Goal: Information Seeking & Learning: Learn about a topic

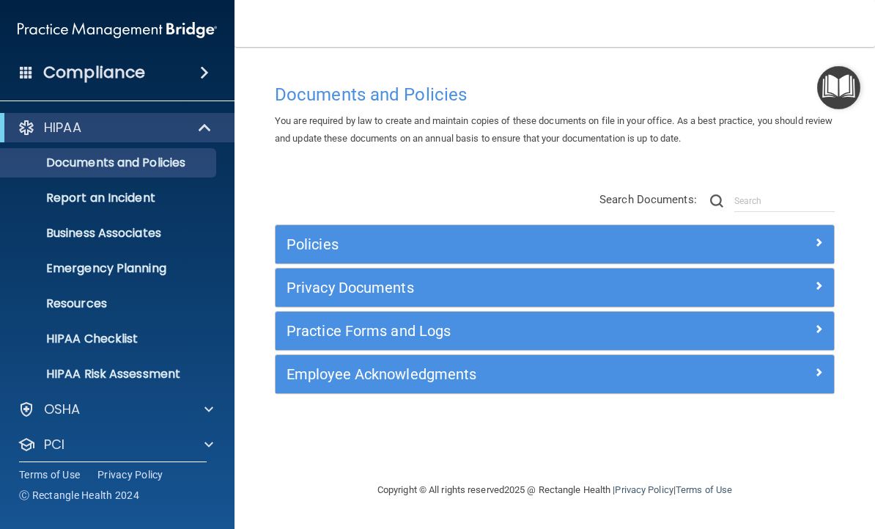
click at [850, 86] on img "Open Resource Center" at bounding box center [838, 87] width 43 height 43
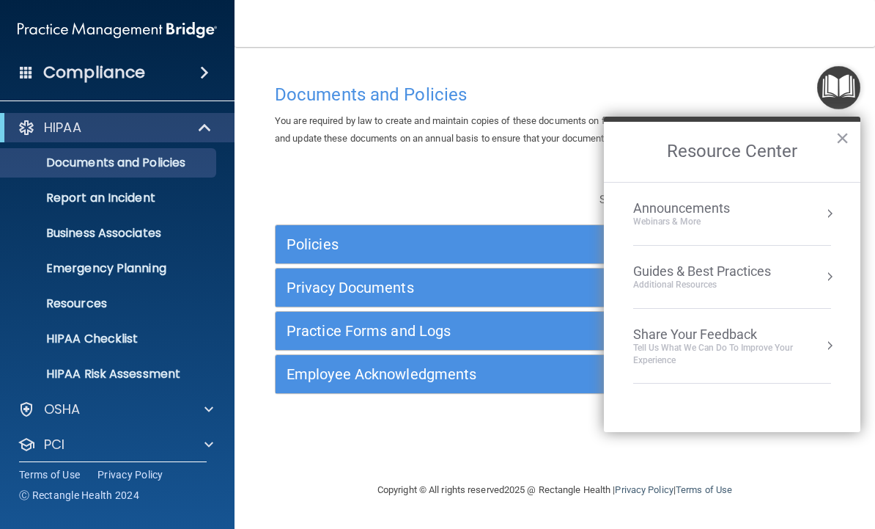
click at [829, 282] on button "Resource Center" at bounding box center [830, 276] width 15 height 15
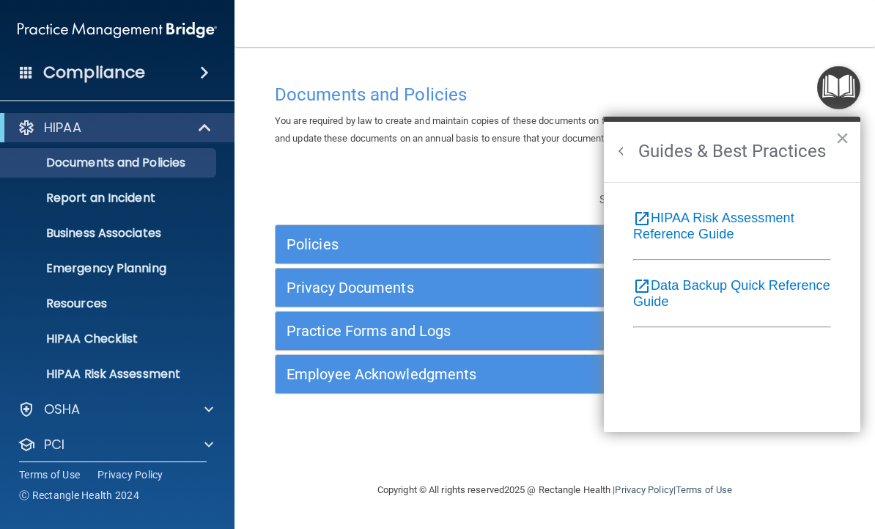
click at [622, 144] on button "Back to Resource Center Home" at bounding box center [621, 151] width 15 height 15
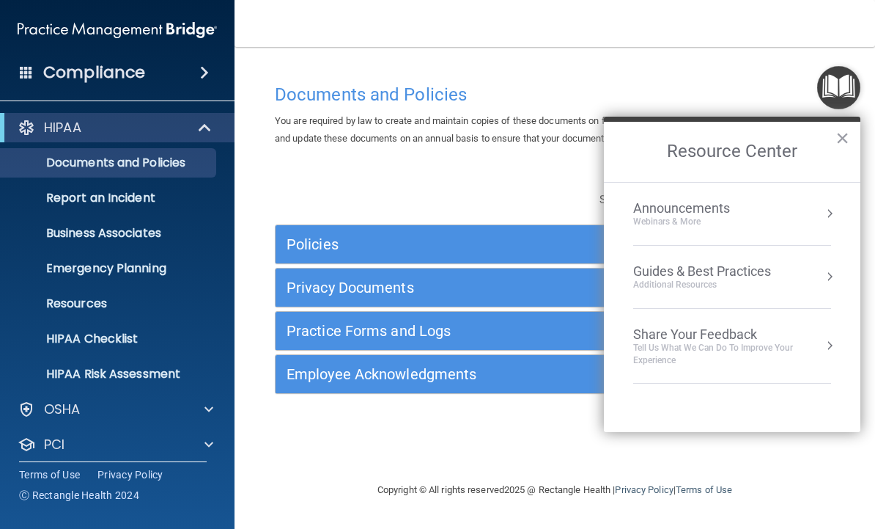
click at [739, 69] on div "Documents and Policies You are required by law to create and maintain copies of…" at bounding box center [555, 264] width 582 height 405
click at [200, 68] on span at bounding box center [204, 73] width 9 height 18
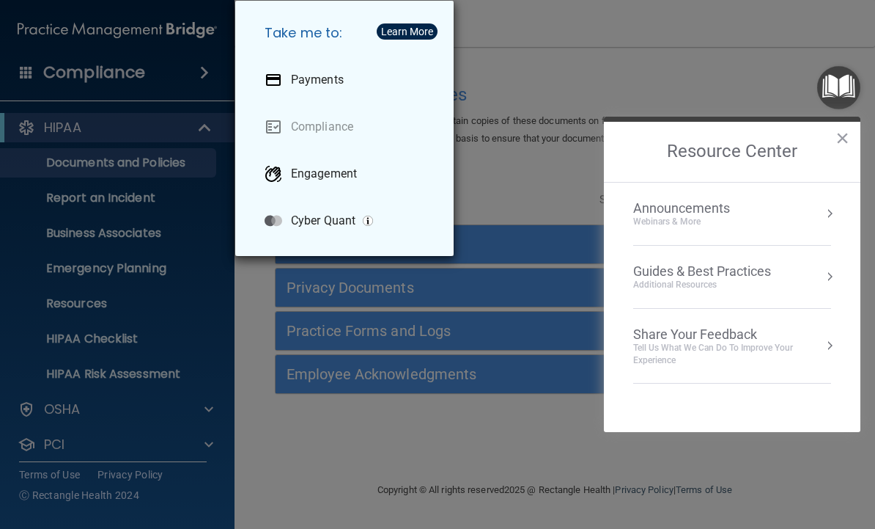
click at [582, 75] on div "Take me to: Payments Compliance Engagement Cyber Quant" at bounding box center [437, 264] width 875 height 529
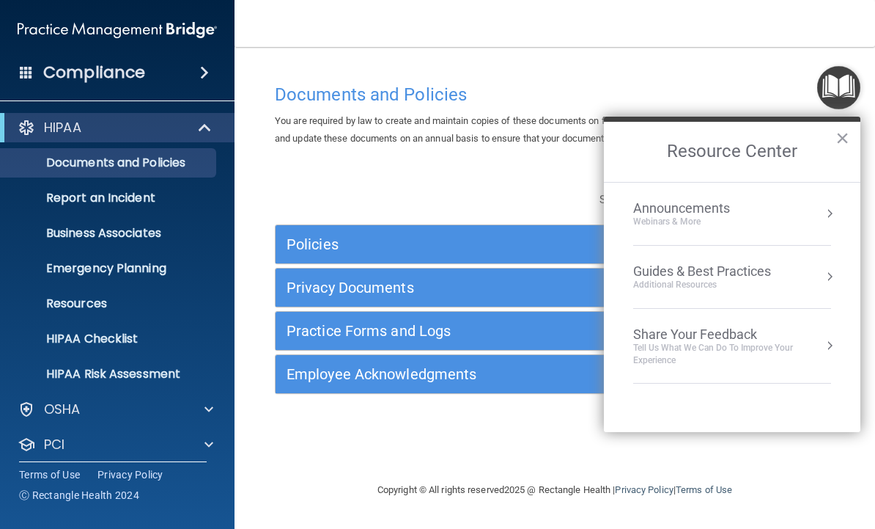
click at [842, 89] on img "Open Resource Center" at bounding box center [838, 87] width 43 height 43
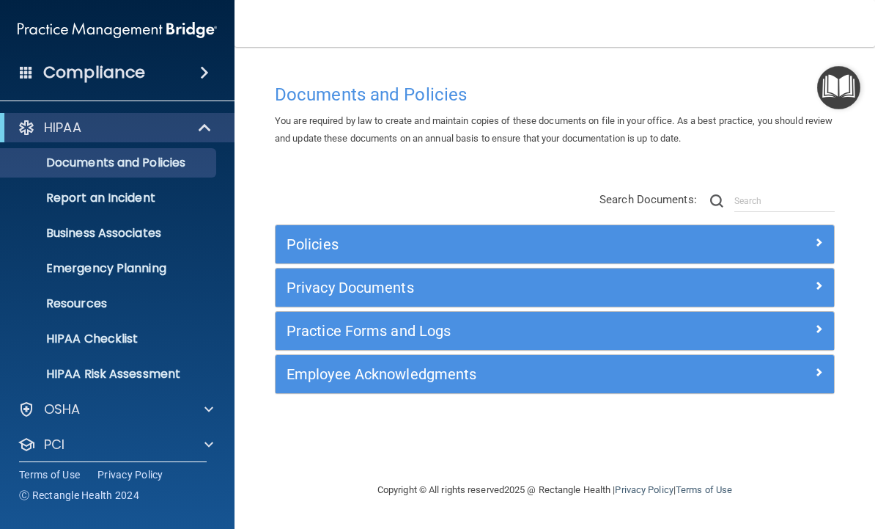
click at [59, 416] on p "OSHA" at bounding box center [62, 409] width 37 height 18
click at [67, 342] on p "HIPAA Checklist" at bounding box center [110, 338] width 200 height 15
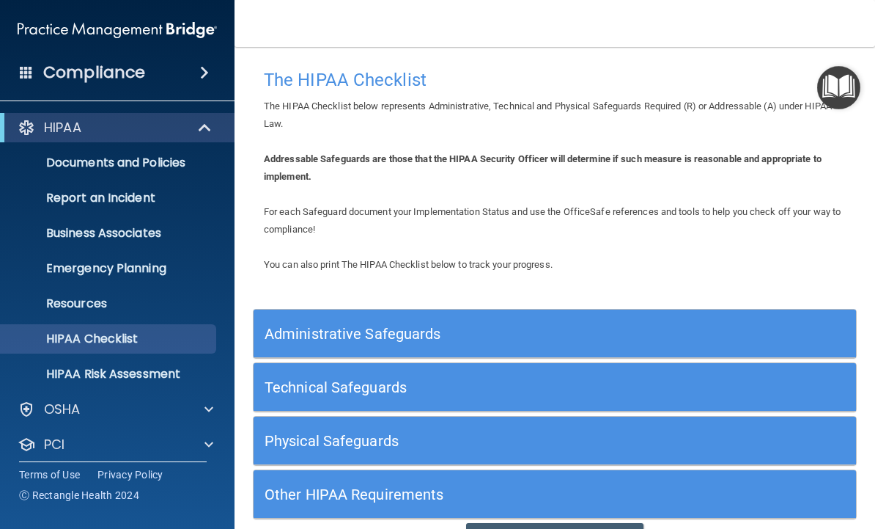
click at [112, 76] on h4 "Compliance" at bounding box center [94, 72] width 102 height 21
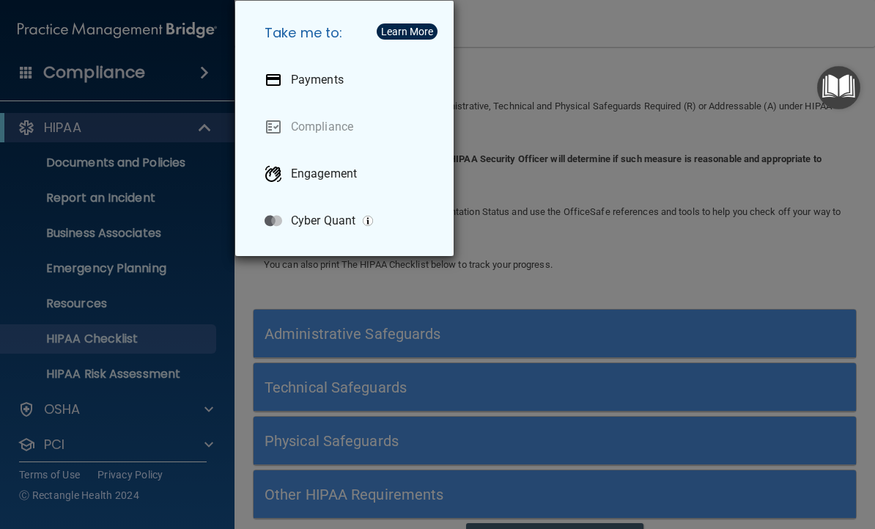
click at [392, 27] on div "Learn More" at bounding box center [407, 31] width 52 height 10
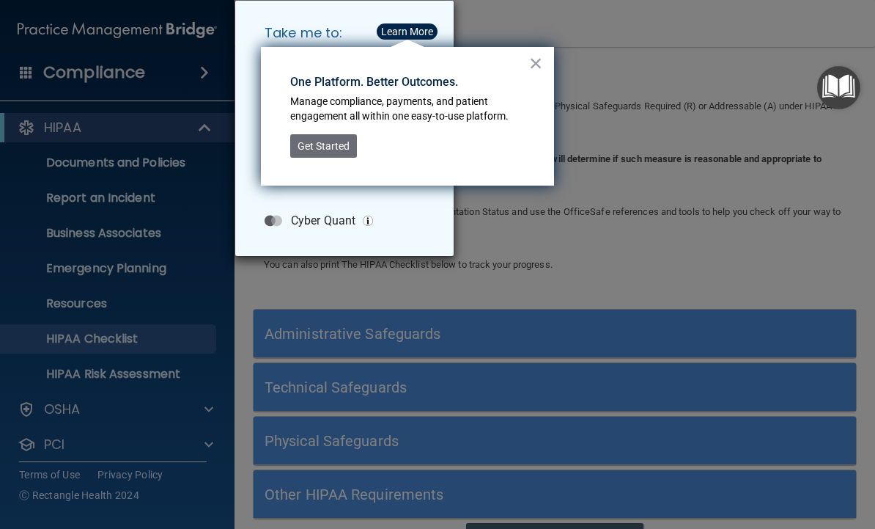
click at [542, 62] on button "×" at bounding box center [536, 62] width 14 height 23
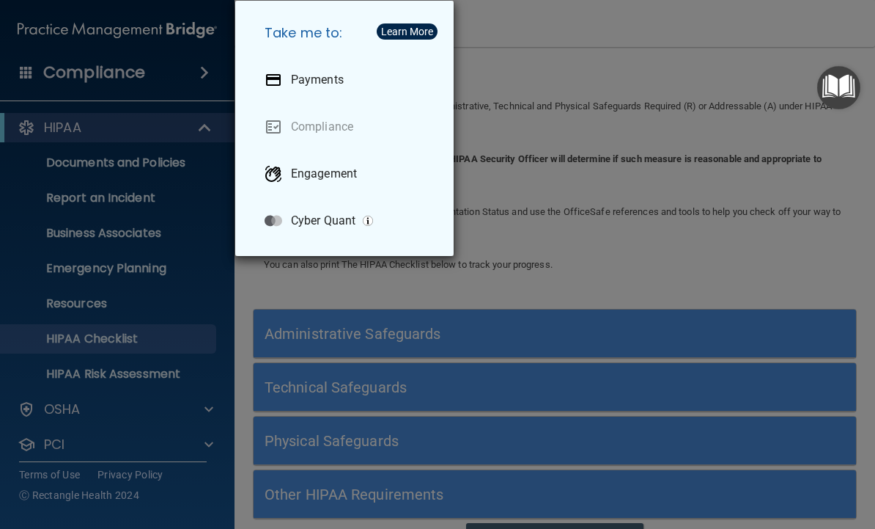
click at [596, 26] on div "Take me to: Payments Compliance Engagement Cyber Quant" at bounding box center [437, 264] width 875 height 529
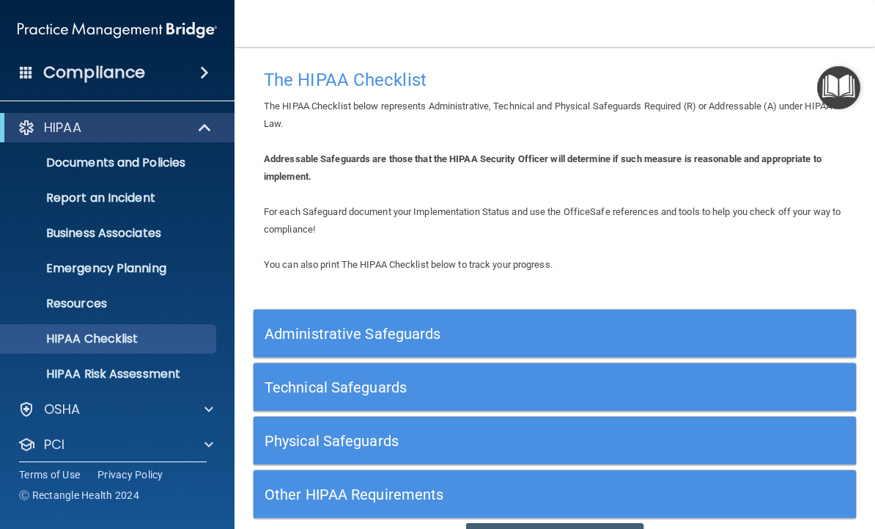
click at [450, 506] on div "Other HIPAA Requirements" at bounding box center [555, 494] width 603 height 48
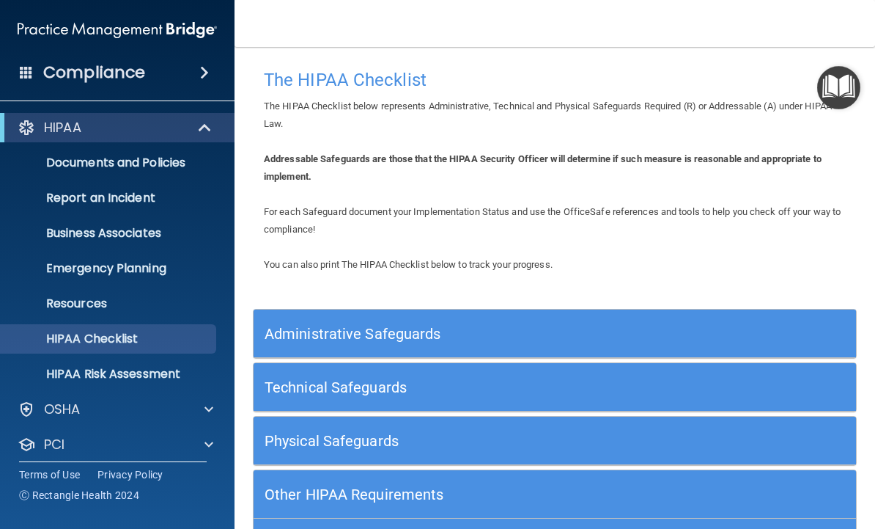
click at [490, 504] on div "Other HIPAA Requirements" at bounding box center [555, 494] width 603 height 48
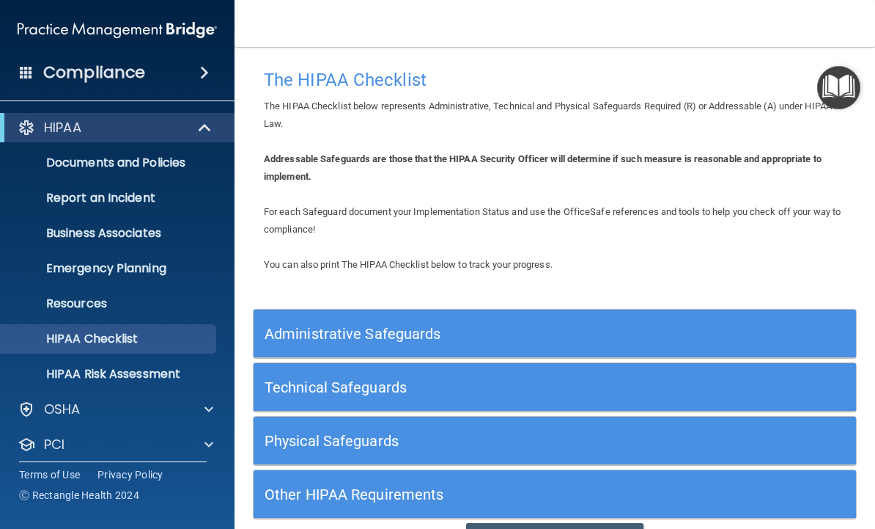
click at [484, 508] on div "Other HIPAA Requirements" at bounding box center [555, 494] width 603 height 48
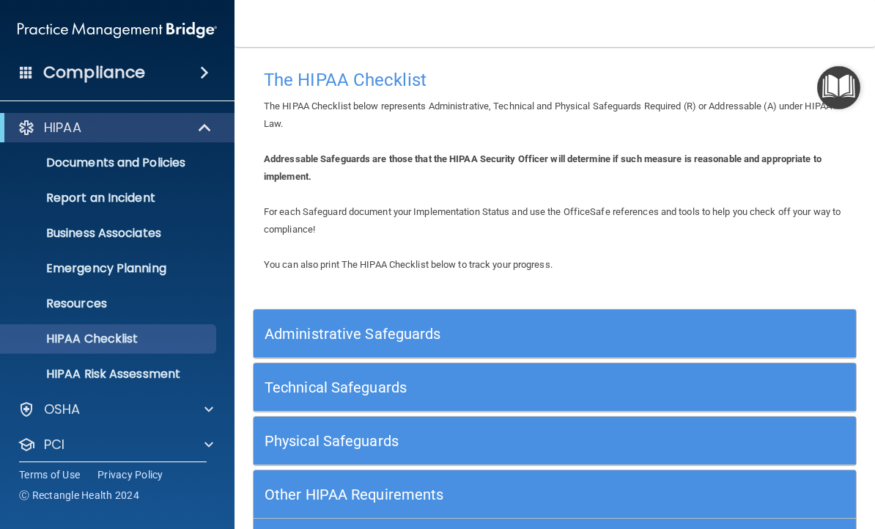
click at [484, 507] on div "Other HIPAA Requirements" at bounding box center [555, 494] width 603 height 48
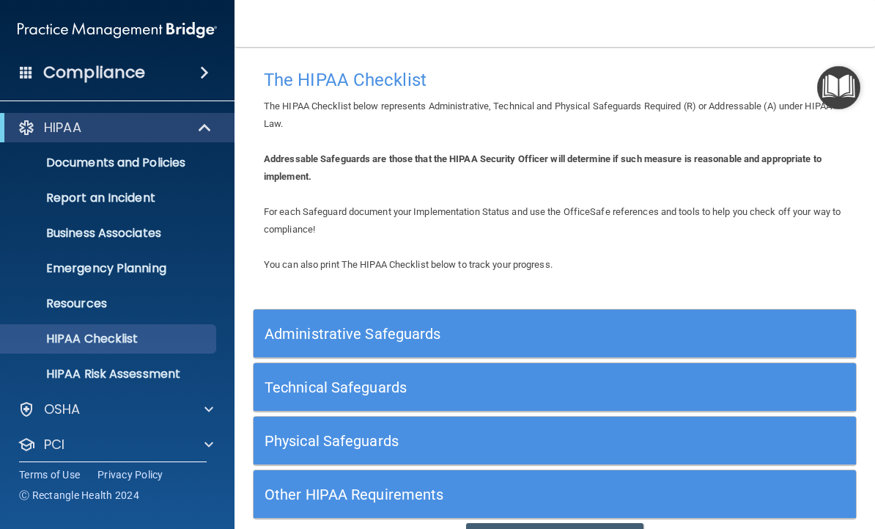
click at [108, 290] on link "Resources" at bounding box center [100, 303] width 231 height 29
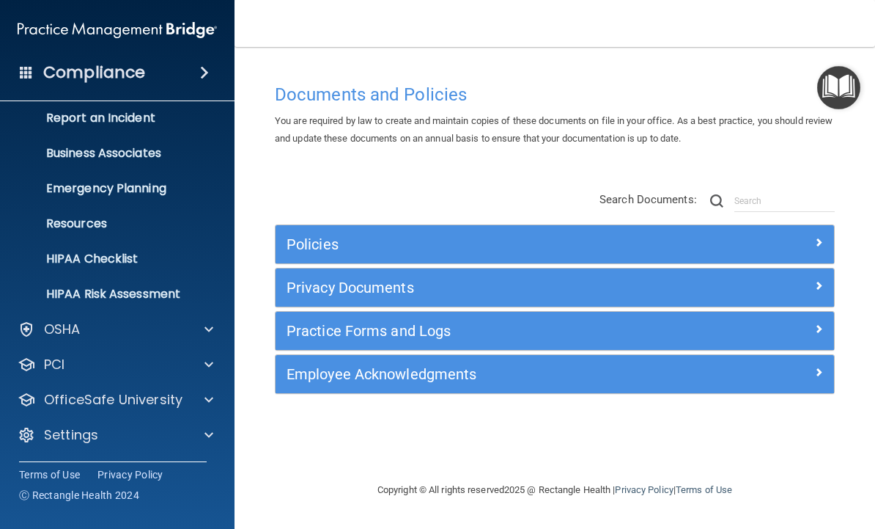
scroll to position [80, 0]
click at [57, 400] on p "OfficeSafe University" at bounding box center [113, 400] width 139 height 18
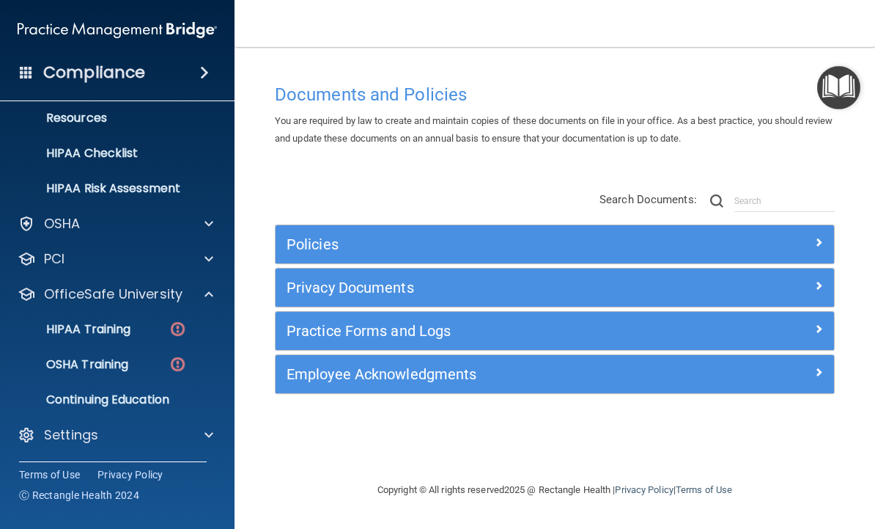
scroll to position [185, 0]
click at [83, 331] on p "HIPAA Training" at bounding box center [70, 329] width 121 height 15
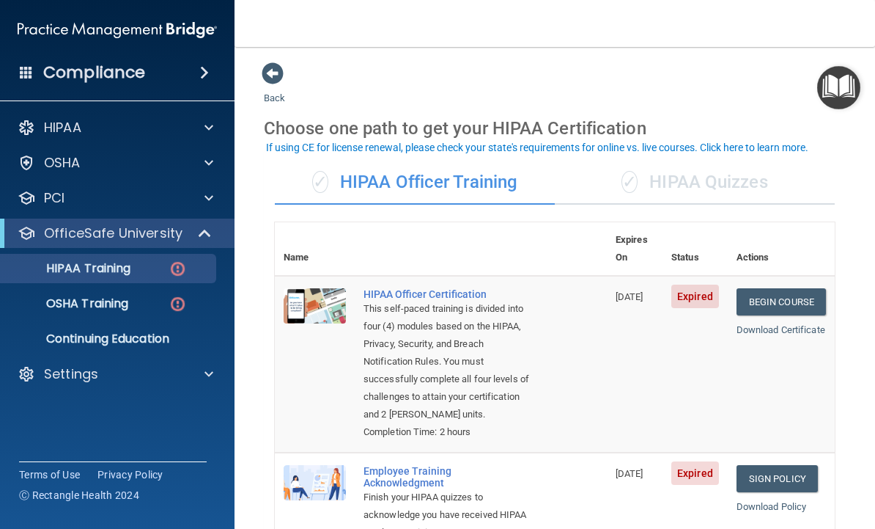
click at [771, 288] on link "Begin Course" at bounding box center [781, 301] width 89 height 27
click at [779, 288] on link "Begin Course" at bounding box center [781, 301] width 89 height 27
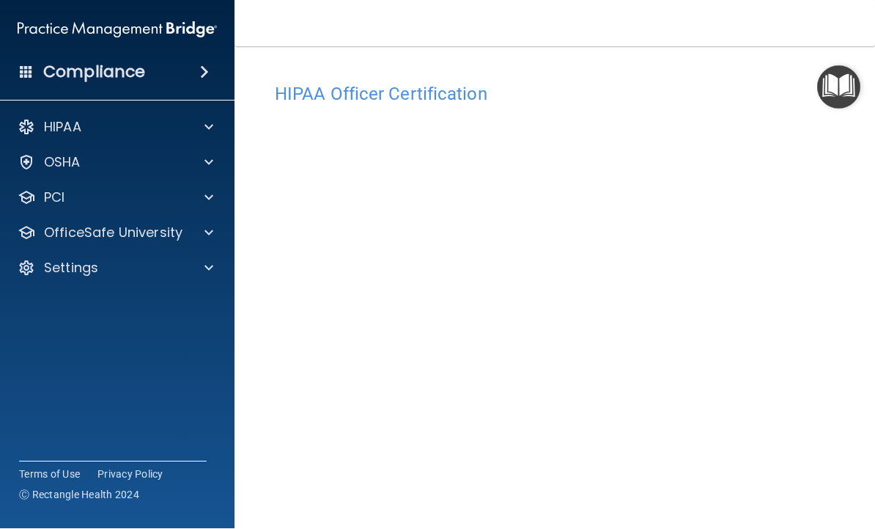
click at [870, 271] on main "HIPAA Officer Certification This course doesn’t expire until 10/05/2025. Are yo…" at bounding box center [555, 288] width 641 height 482
click at [854, 127] on main "HIPAA Officer Certification This course doesn’t expire until [DATE]. Are you su…" at bounding box center [555, 288] width 641 height 482
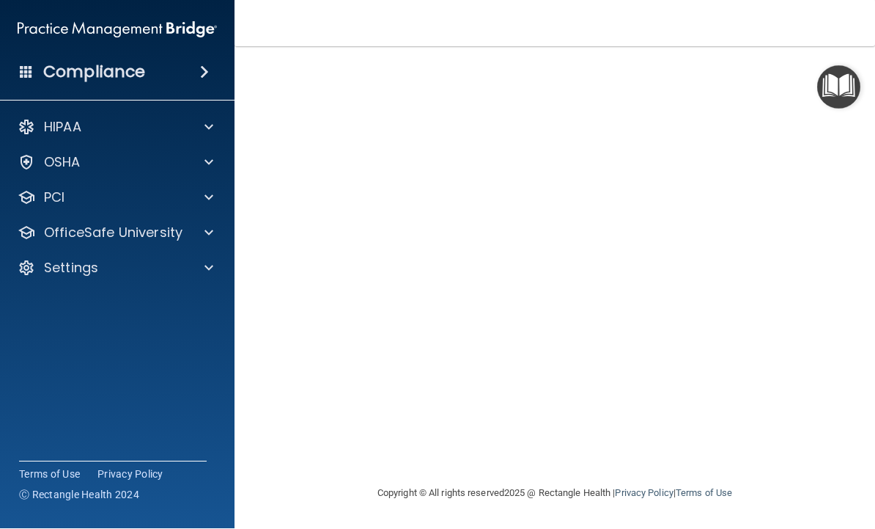
scroll to position [124, 0]
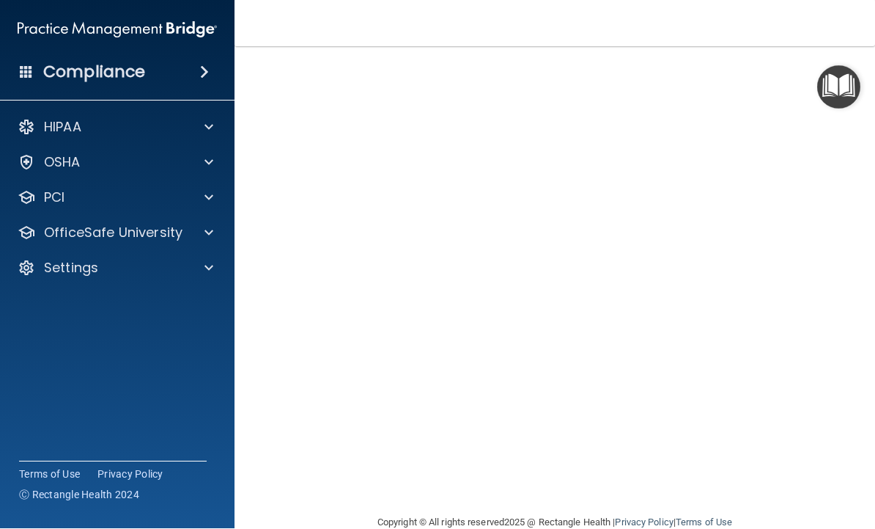
scroll to position [96, 0]
click at [842, 89] on img "Open Resource Center" at bounding box center [838, 87] width 43 height 43
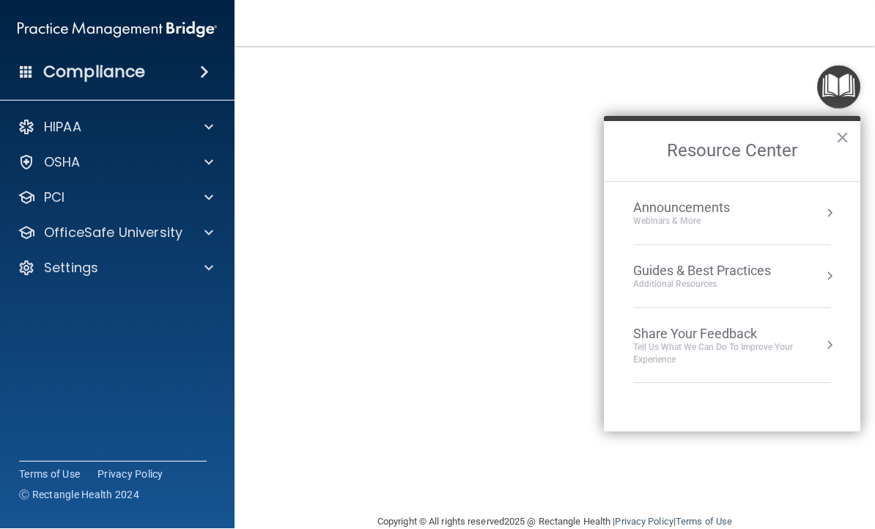
click at [847, 150] on button "×" at bounding box center [843, 137] width 14 height 23
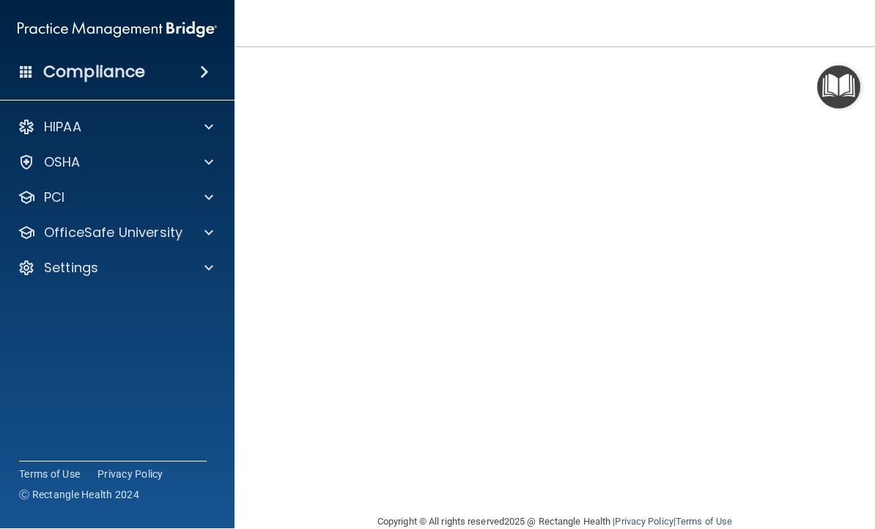
click at [9, 468] on div "Compliance HIPAA Documents and Policies Report an Incident Business Associates …" at bounding box center [117, 264] width 235 height 529
click at [836, 82] on img "Open Resource Center" at bounding box center [838, 87] width 43 height 43
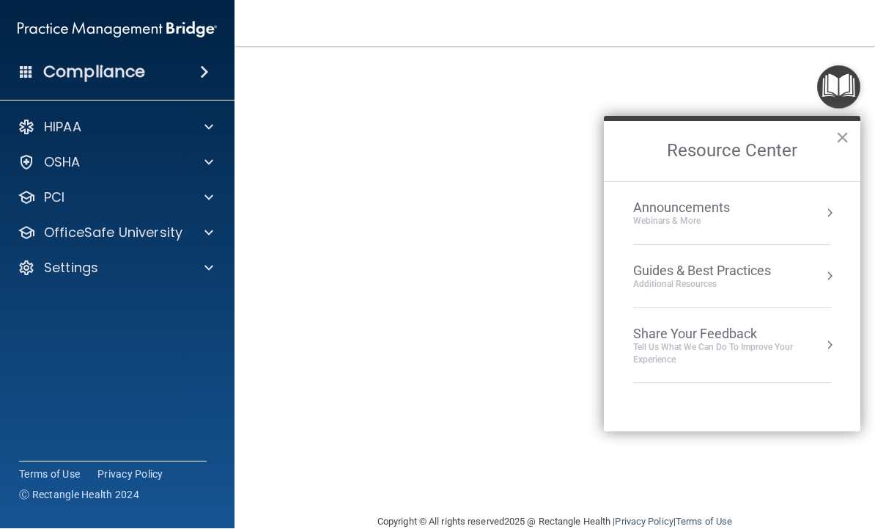
click at [844, 132] on button "×" at bounding box center [843, 137] width 14 height 23
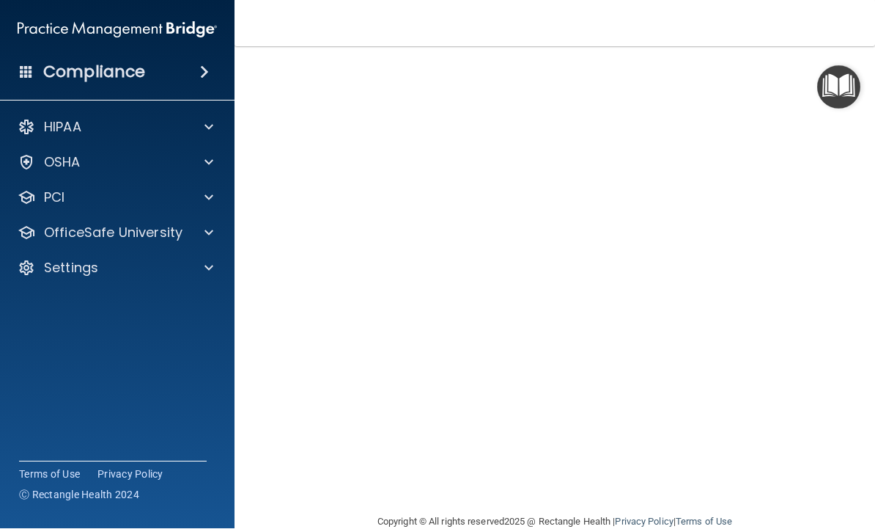
click at [837, 459] on div "HIPAA Officer Certification This course doesn’t expire until 10/05/2025. Are yo…" at bounding box center [555, 246] width 582 height 533
click at [844, 99] on img "Open Resource Center" at bounding box center [838, 87] width 43 height 43
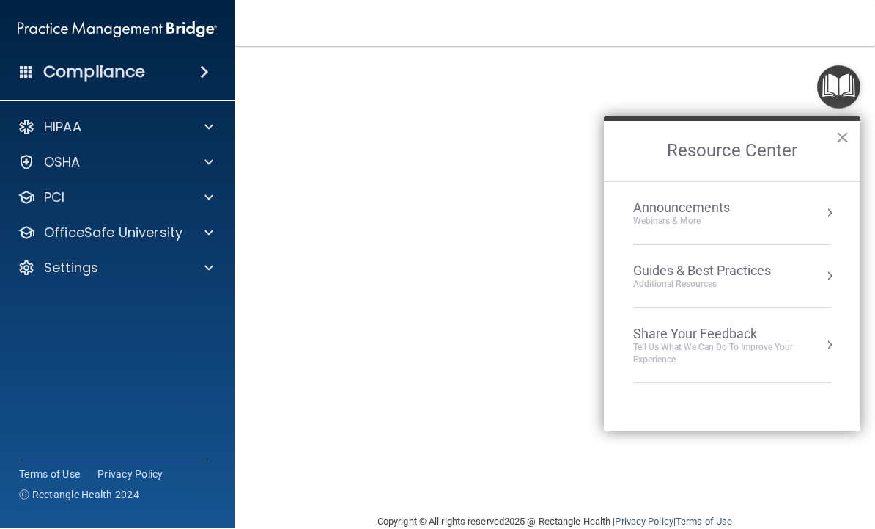
click at [836, 140] on button "×" at bounding box center [843, 137] width 14 height 23
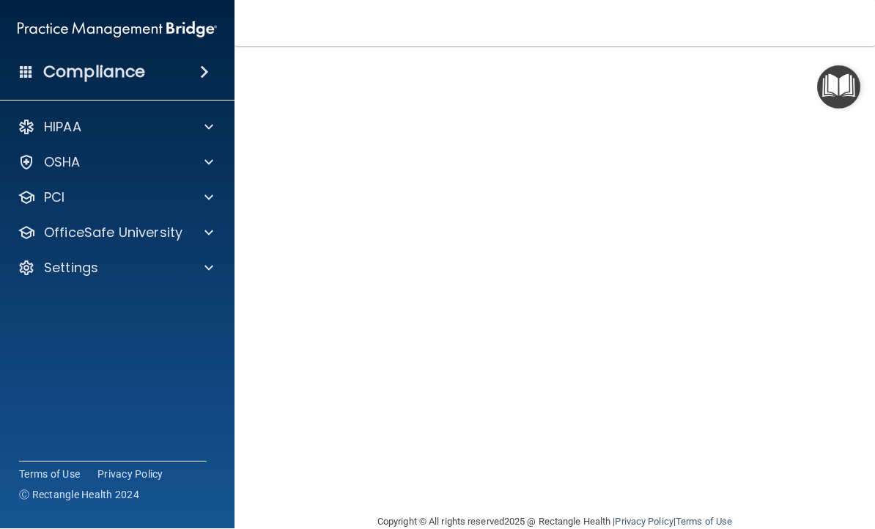
click at [827, 92] on img "Open Resource Center" at bounding box center [838, 87] width 43 height 43
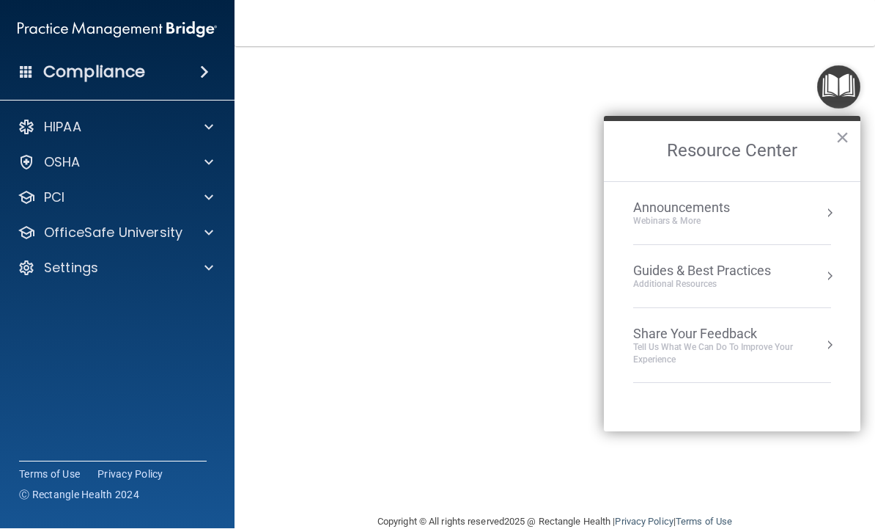
click at [836, 146] on button "×" at bounding box center [843, 137] width 14 height 23
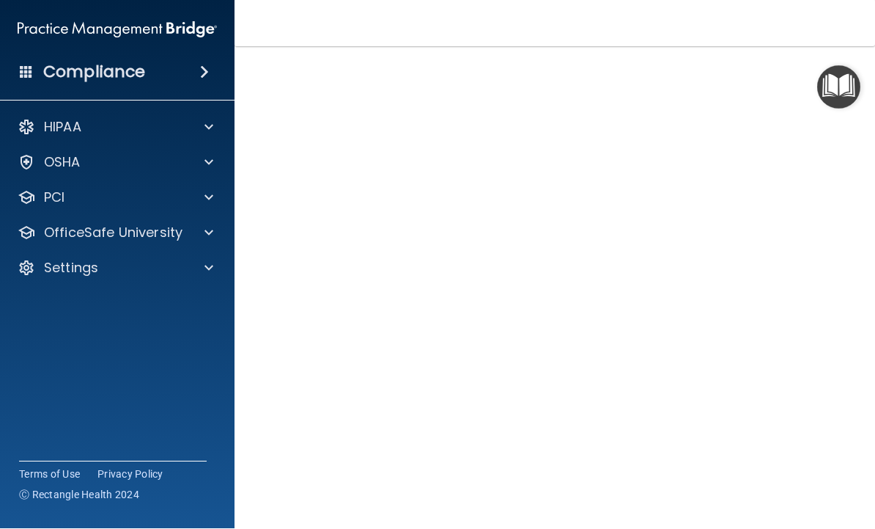
scroll to position [71, 0]
click at [843, 85] on img "Open Resource Center" at bounding box center [838, 87] width 43 height 43
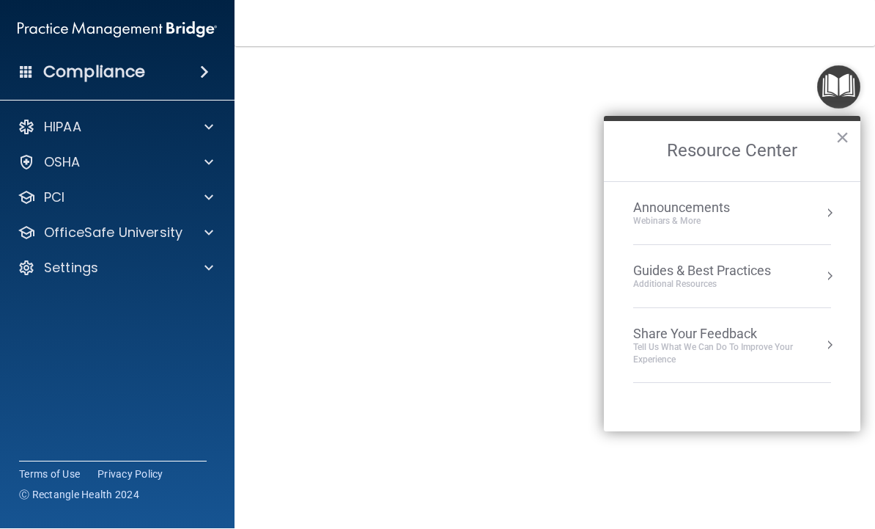
click at [843, 139] on button "×" at bounding box center [843, 137] width 14 height 23
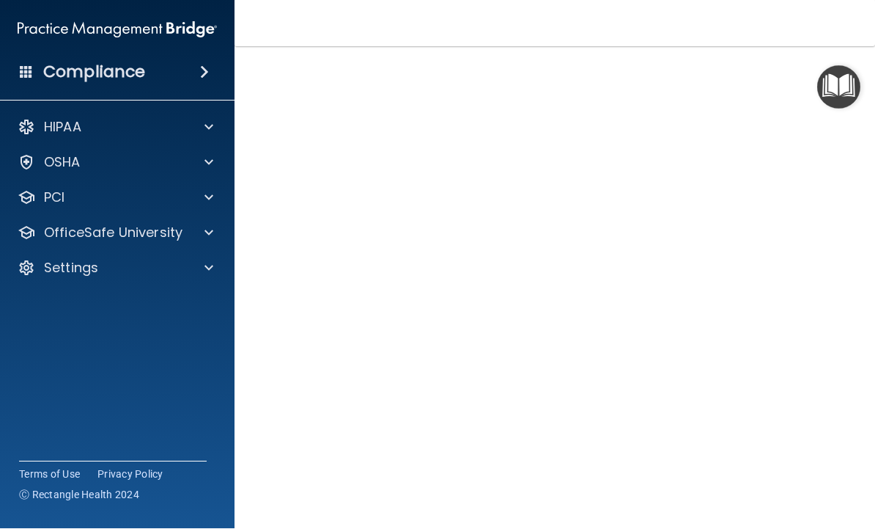
click at [867, 484] on main "HIPAA Officer Certification This course doesn’t expire until 10/05/2025. Are yo…" at bounding box center [555, 288] width 641 height 482
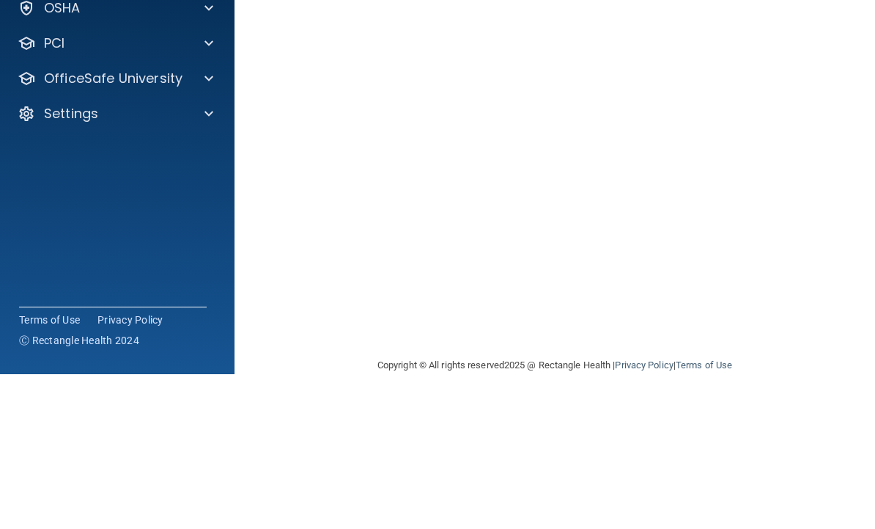
scroll to position [111, 0]
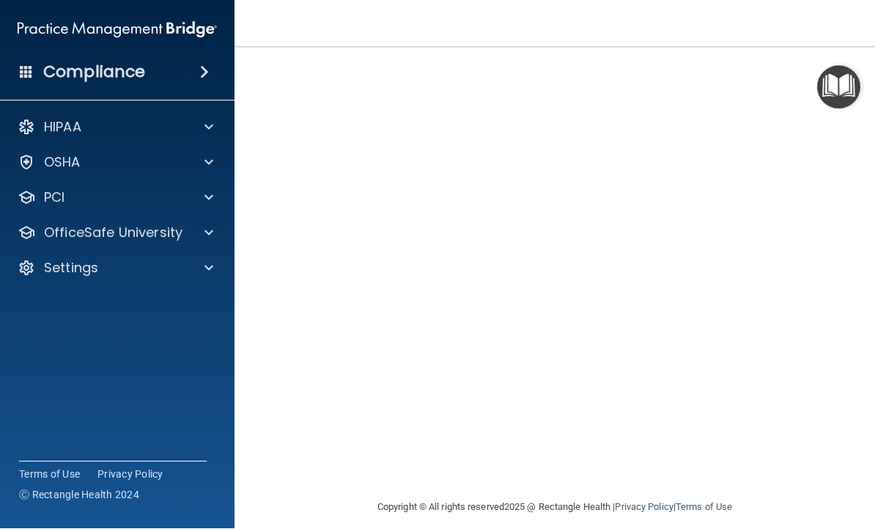
click at [860, 279] on main "HIPAA Officer Certification This course doesn’t expire until 10/05/2025. Are yo…" at bounding box center [555, 288] width 641 height 482
click at [199, 133] on div at bounding box center [206, 128] width 37 height 18
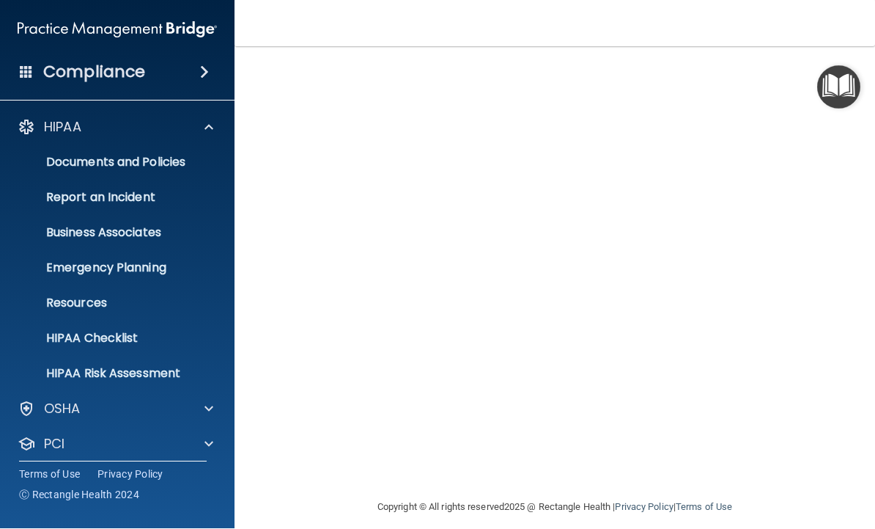
click at [30, 453] on div at bounding box center [27, 444] width 18 height 18
click at [25, 453] on div at bounding box center [27, 444] width 18 height 18
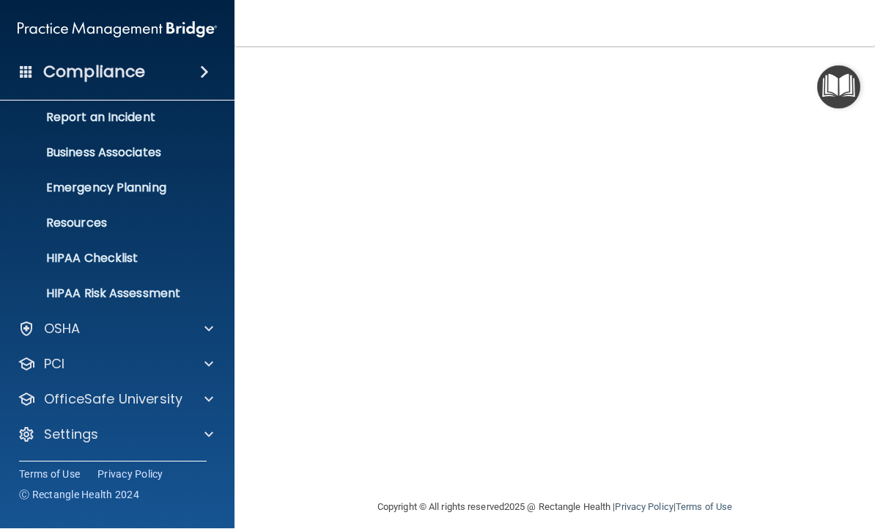
scroll to position [80, 0]
click at [52, 332] on p "OSHA" at bounding box center [62, 329] width 37 height 18
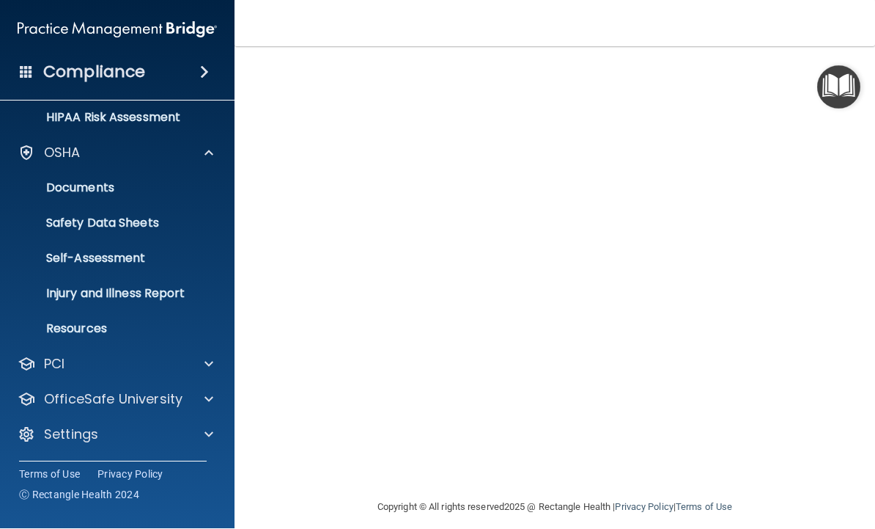
scroll to position [256, 0]
click at [23, 372] on div at bounding box center [27, 365] width 18 height 18
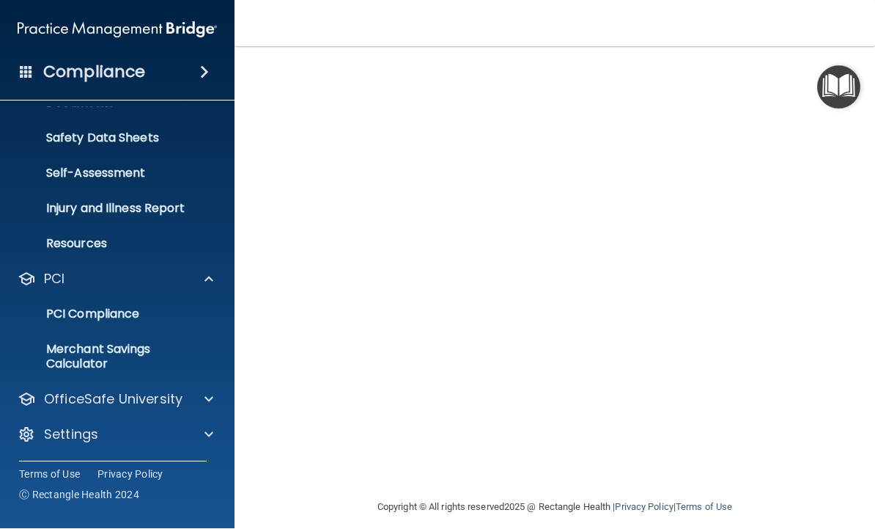
scroll to position [341, 0]
click at [26, 405] on div at bounding box center [27, 400] width 18 height 18
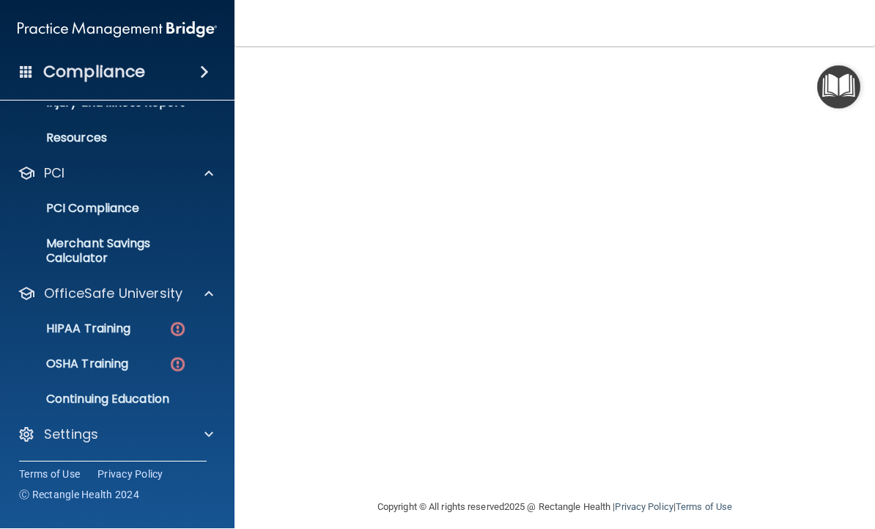
scroll to position [446, 0]
click at [90, 334] on p "HIPAA Training" at bounding box center [70, 329] width 121 height 15
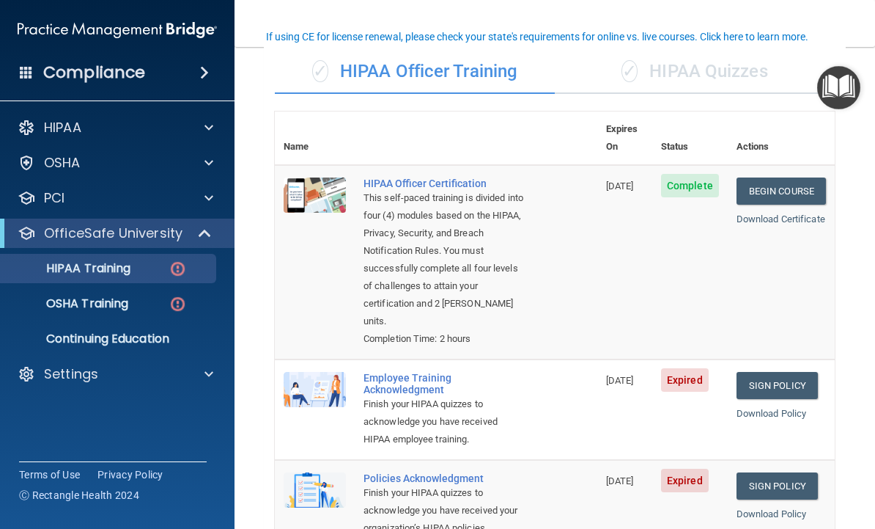
click at [771, 213] on link "Download Certificate" at bounding box center [781, 218] width 89 height 11
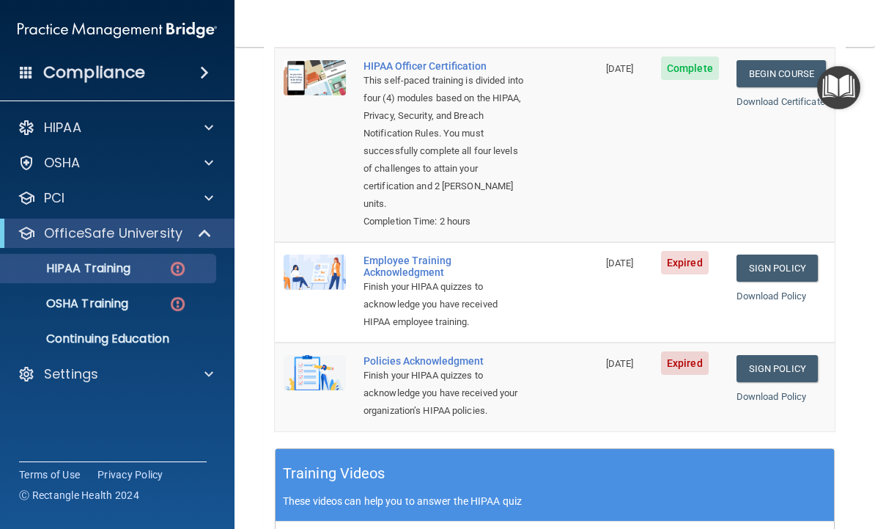
scroll to position [227, 0]
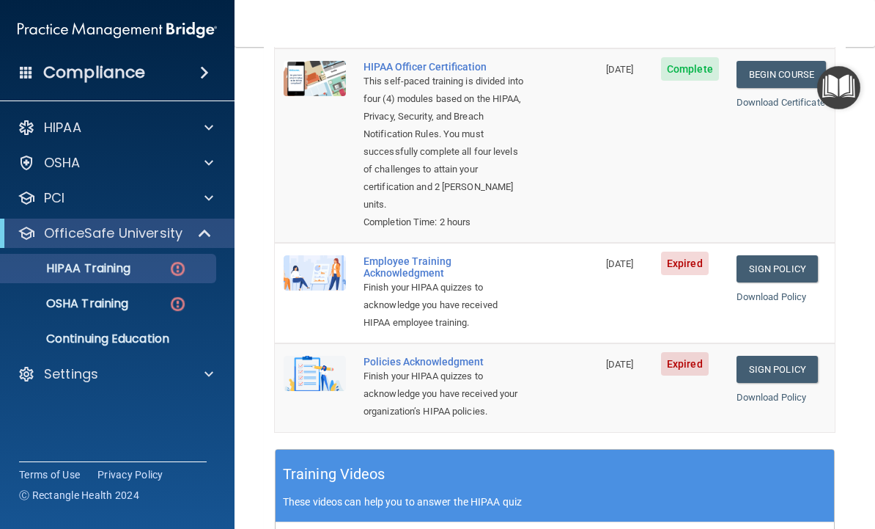
click at [791, 255] on link "Sign Policy" at bounding box center [777, 268] width 81 height 27
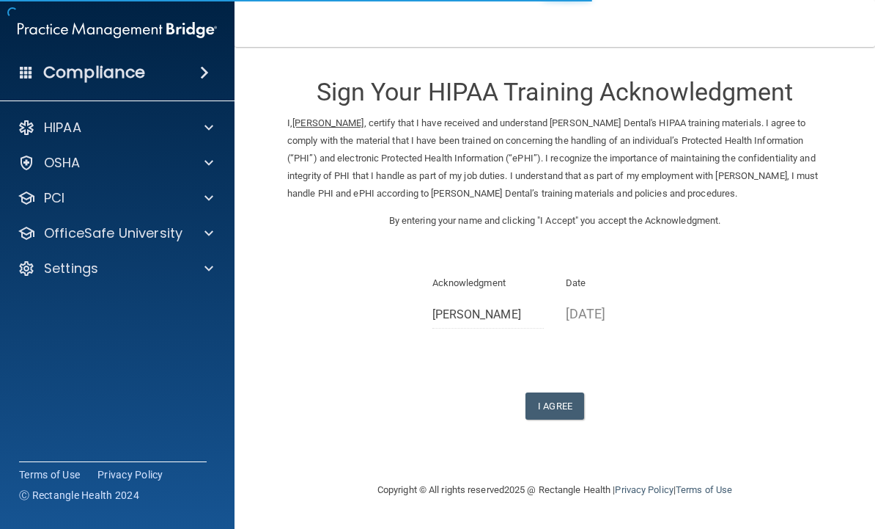
click at [563, 394] on button "I Agree" at bounding box center [555, 405] width 59 height 27
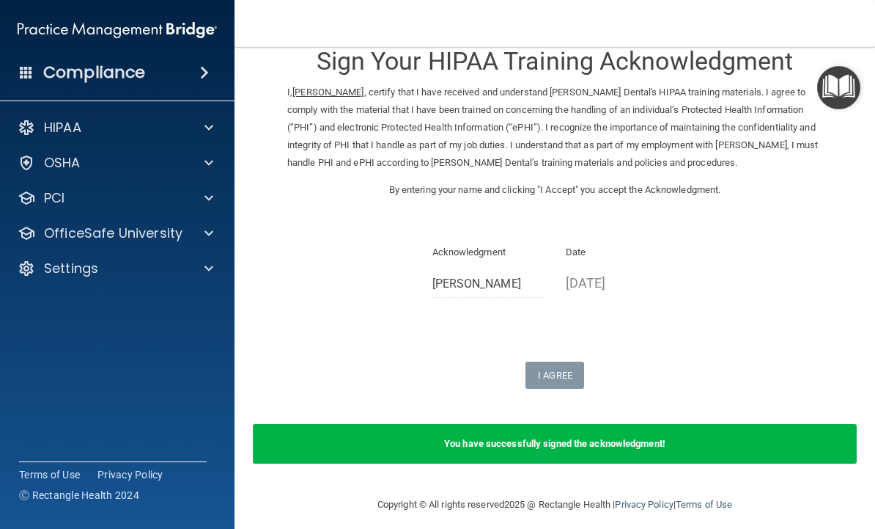
scroll to position [30, 0]
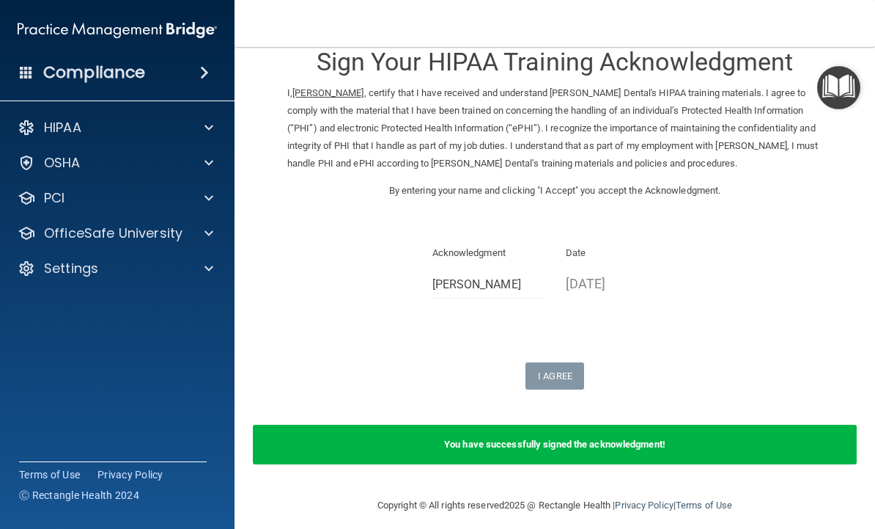
click at [616, 440] on div "You have successfully signed the acknowledgment!" at bounding box center [555, 444] width 604 height 40
click at [207, 131] on span at bounding box center [209, 128] width 9 height 18
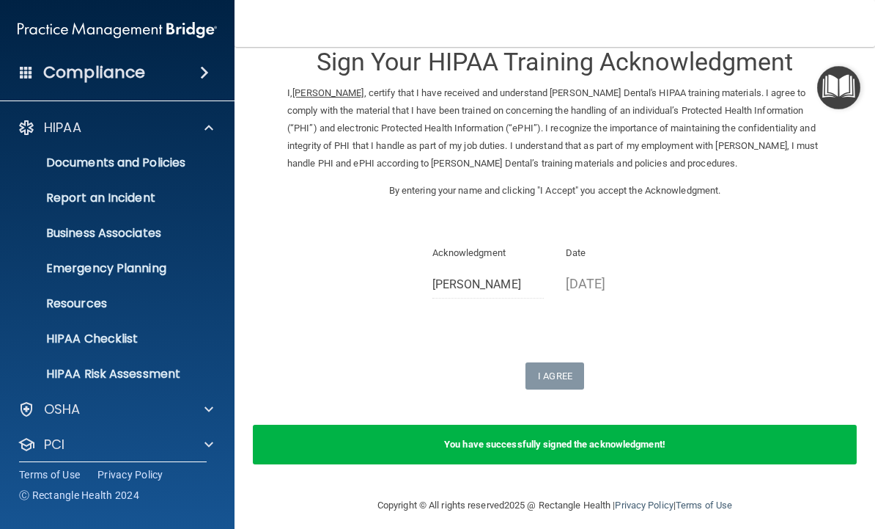
click at [8, 218] on link "Business Associates" at bounding box center [100, 232] width 231 height 29
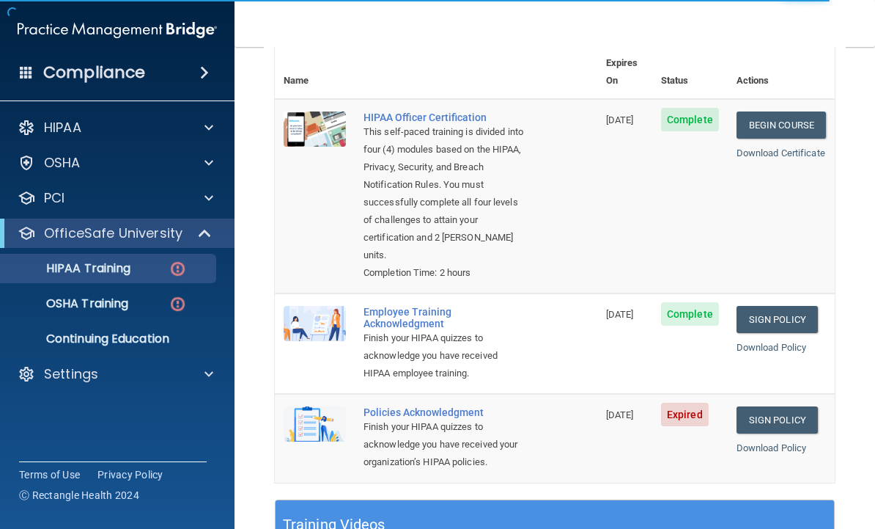
scroll to position [176, 0]
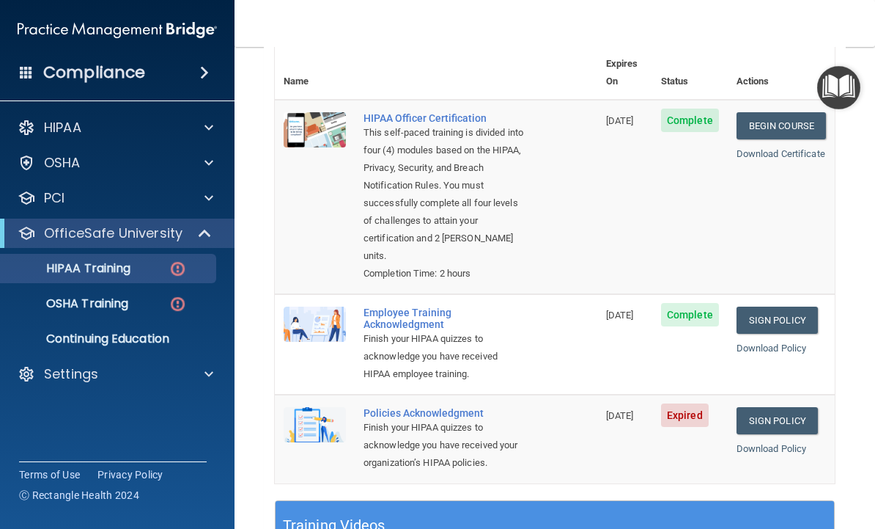
click at [774, 407] on link "Sign Policy" at bounding box center [777, 420] width 81 height 27
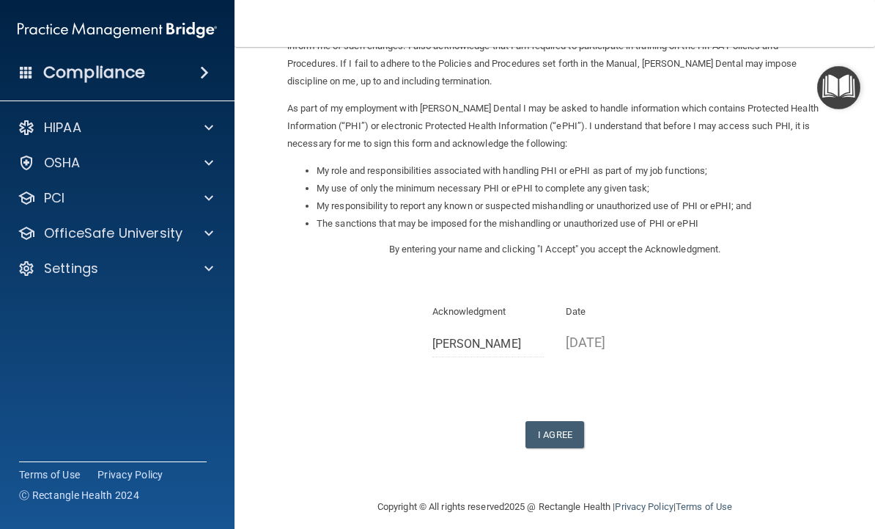
scroll to position [129, 0]
click at [546, 429] on button "I Agree" at bounding box center [555, 435] width 59 height 27
click at [538, 422] on button "I Agree" at bounding box center [555, 435] width 59 height 27
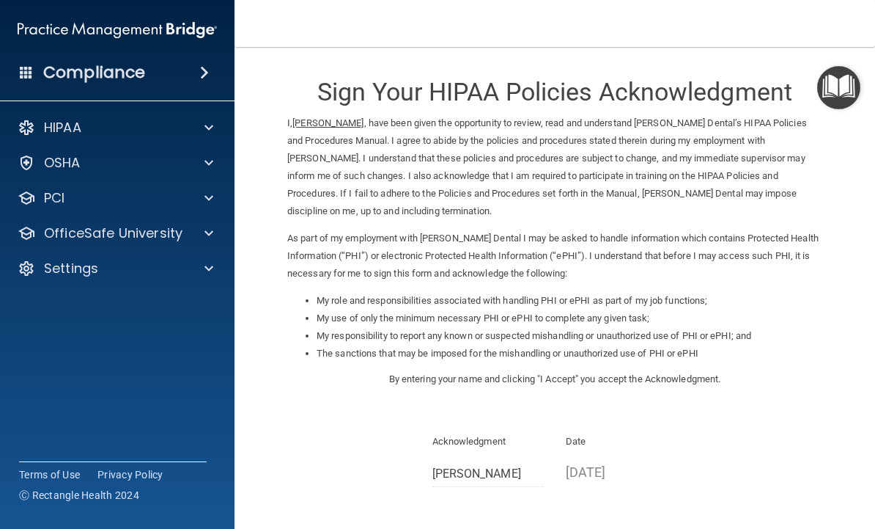
scroll to position [0, 0]
click at [26, 231] on div at bounding box center [27, 233] width 18 height 18
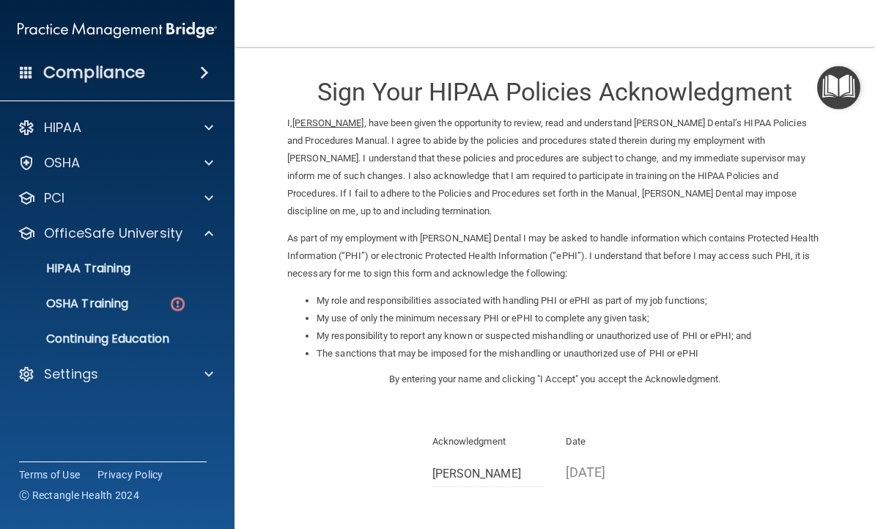
click at [75, 276] on p "HIPAA Training" at bounding box center [70, 268] width 121 height 15
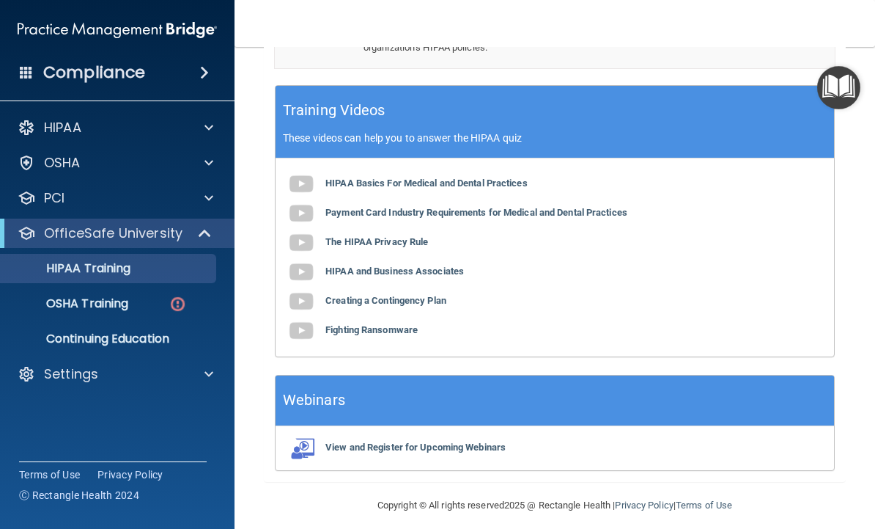
scroll to position [590, 0]
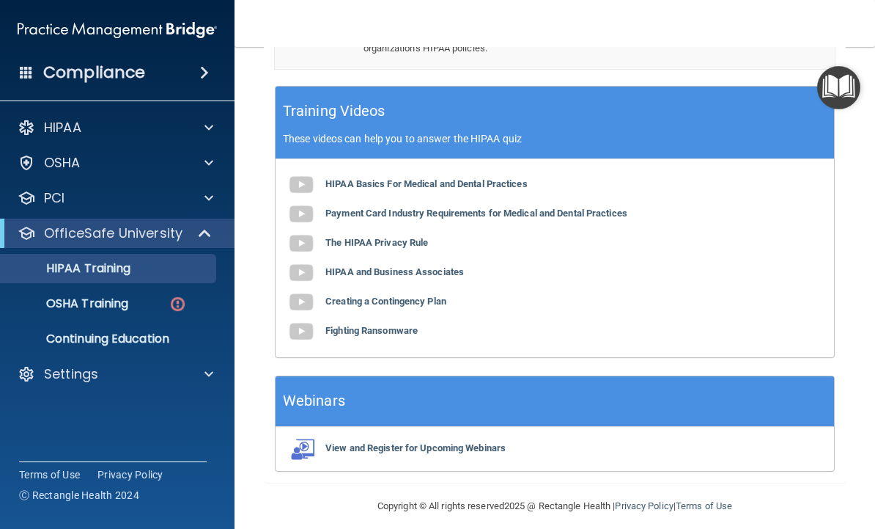
click at [48, 279] on link "HIPAA Training" at bounding box center [100, 268] width 231 height 29
click at [44, 277] on link "HIPAA Training" at bounding box center [100, 268] width 231 height 29
click at [52, 268] on p "HIPAA Training" at bounding box center [70, 268] width 121 height 15
click at [49, 233] on p "OfficeSafe University" at bounding box center [113, 233] width 139 height 18
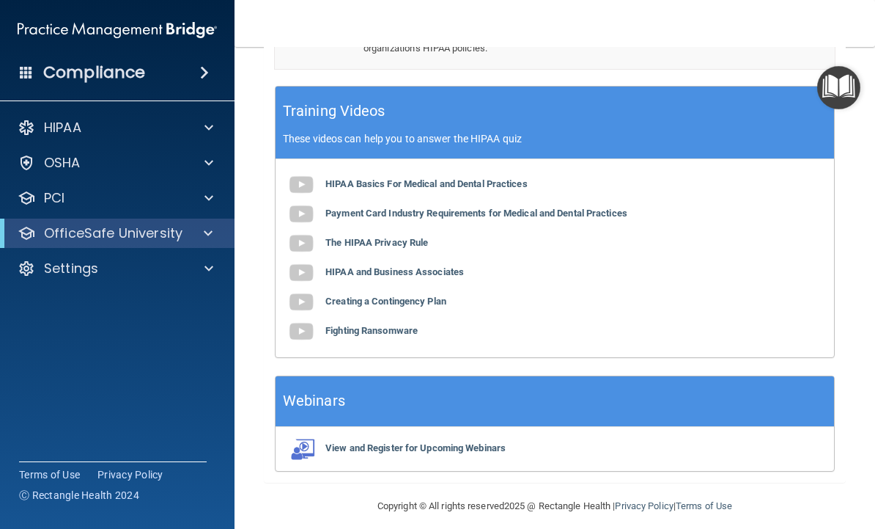
click at [33, 239] on div at bounding box center [27, 233] width 18 height 18
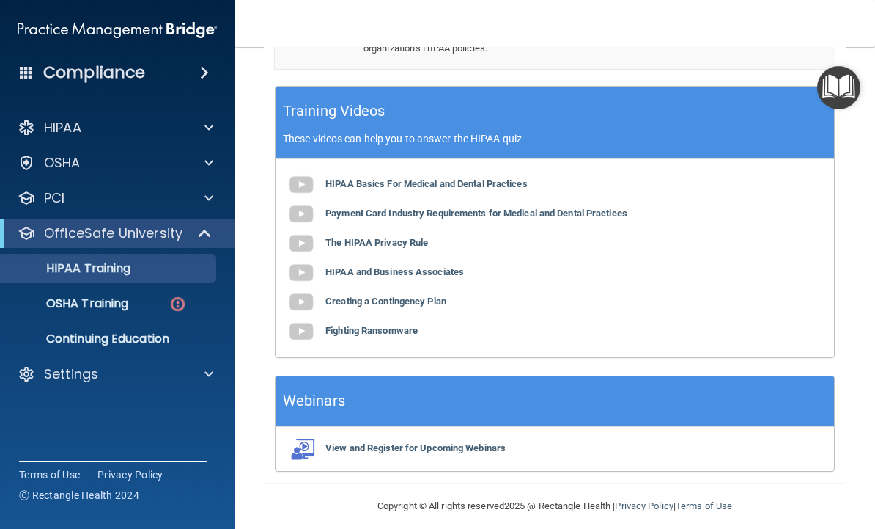
click at [58, 124] on p "HIPAA" at bounding box center [62, 128] width 37 height 18
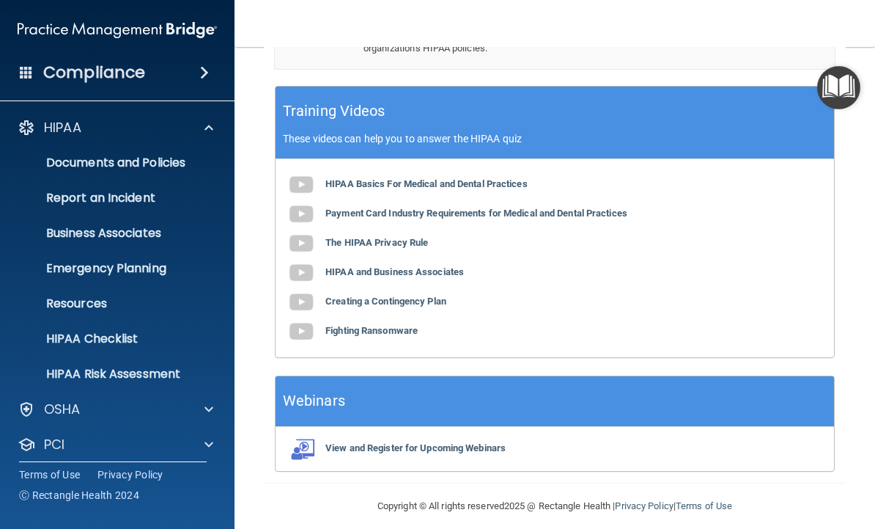
click at [67, 307] on p "Resources" at bounding box center [110, 303] width 200 height 15
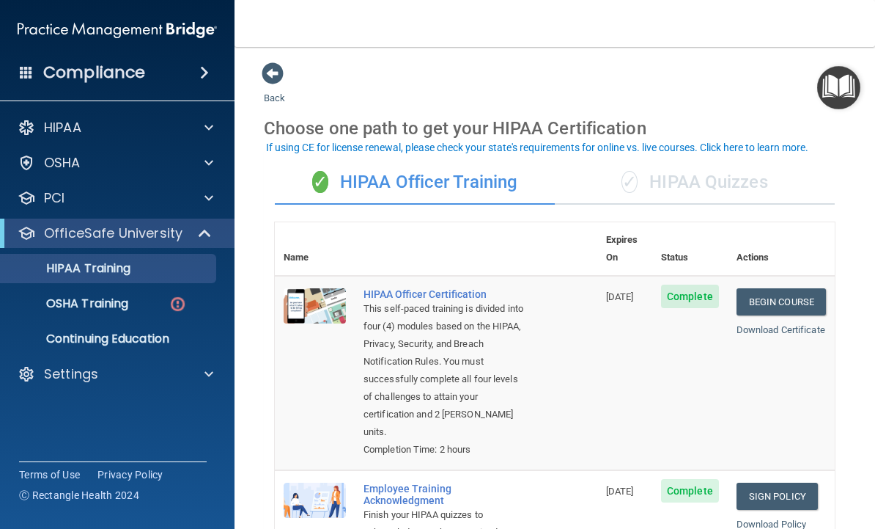
click at [155, 423] on div "Compliance HIPAA Documents and Policies Report an Incident Business Associates …" at bounding box center [117, 264] width 235 height 529
